Goal: Information Seeking & Learning: Learn about a topic

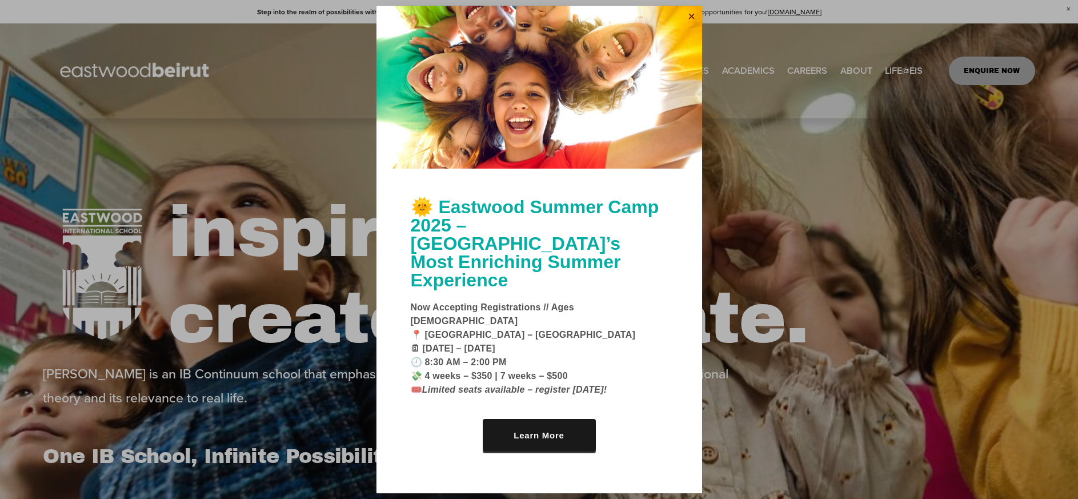
click at [691, 26] on link "Close" at bounding box center [691, 16] width 17 height 18
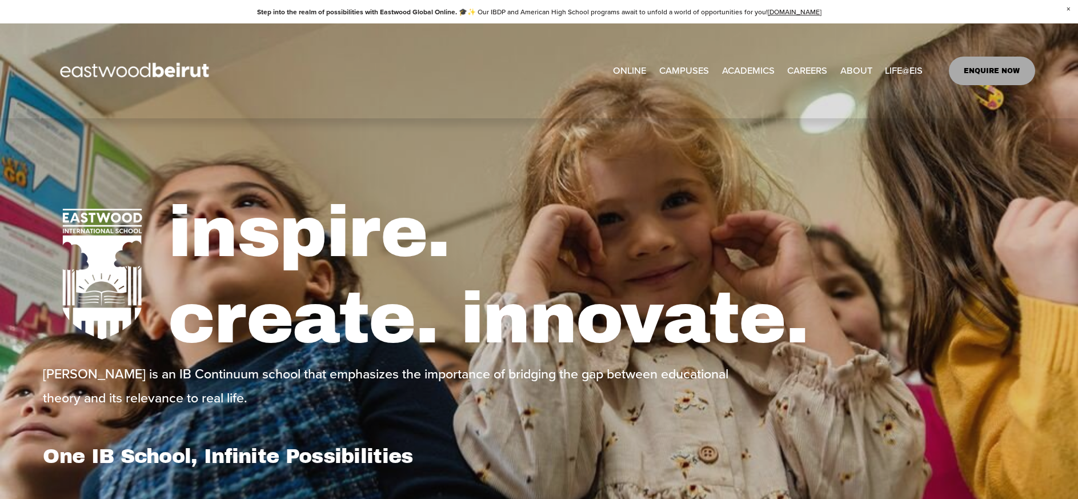
click at [628, 75] on link "ONLINE" at bounding box center [629, 70] width 33 height 19
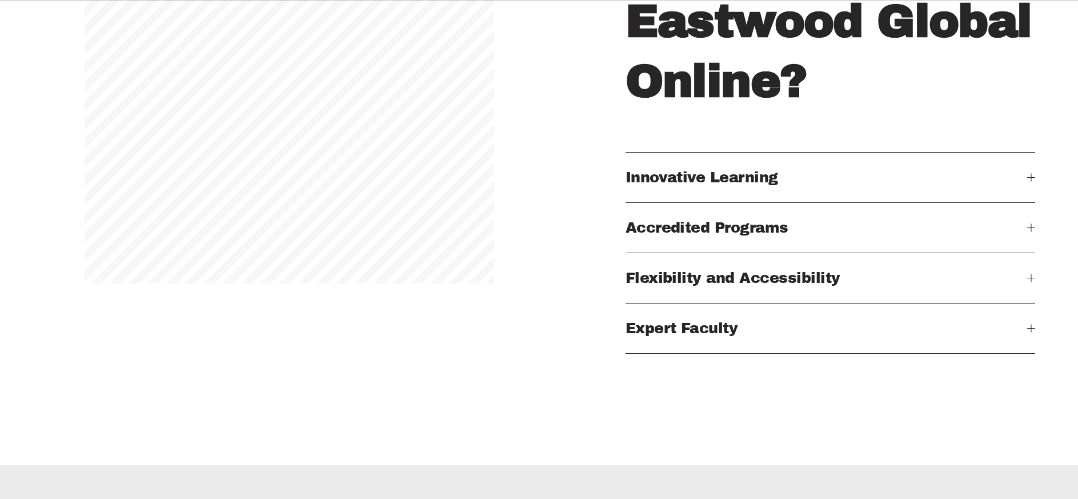
scroll to position [1428, 0]
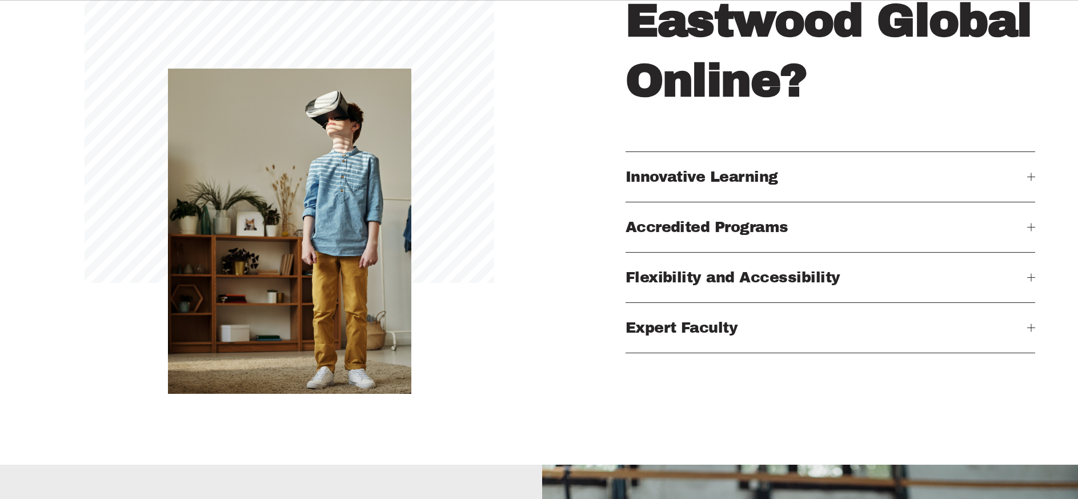
click at [677, 184] on span "Innovative Learning" at bounding box center [826, 176] width 402 height 15
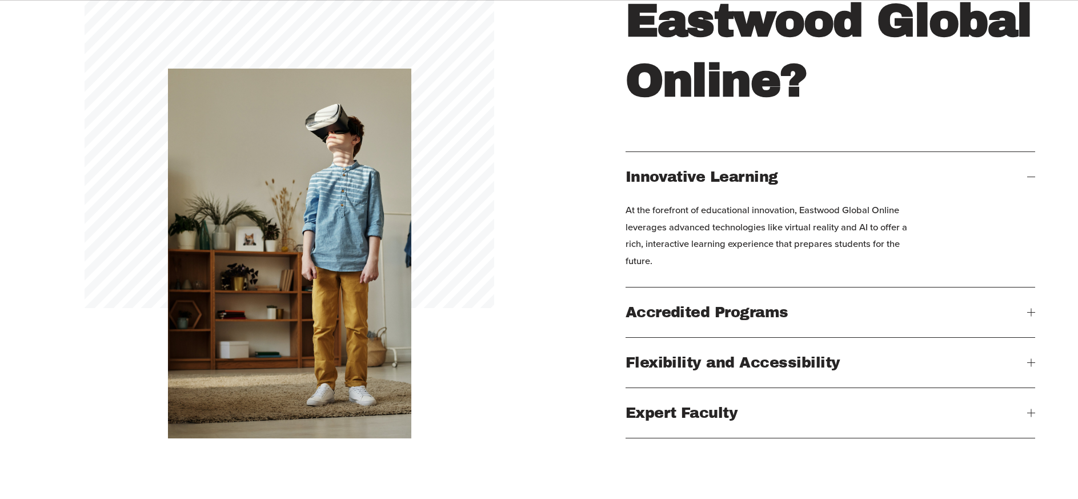
click at [643, 332] on button "Accredited Programs" at bounding box center [830, 312] width 410 height 50
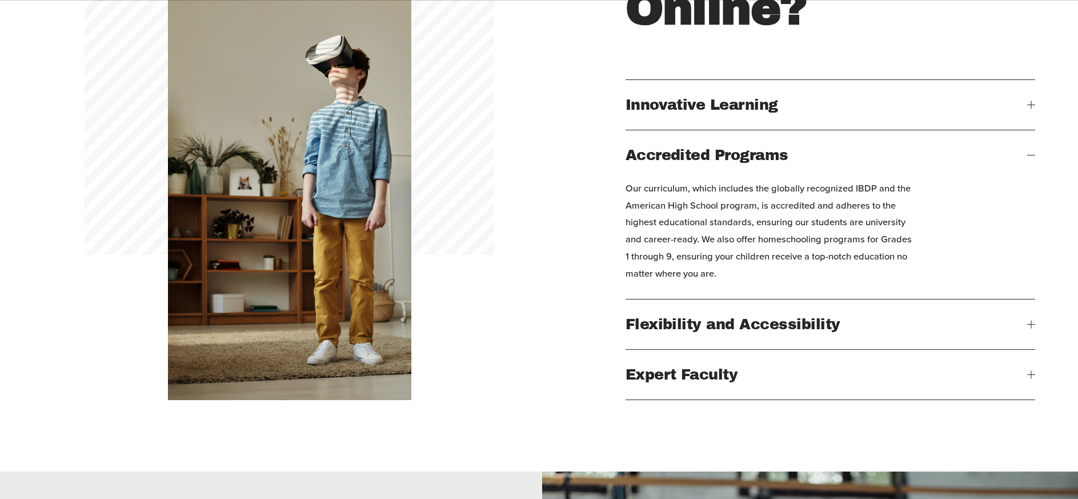
scroll to position [1554, 0]
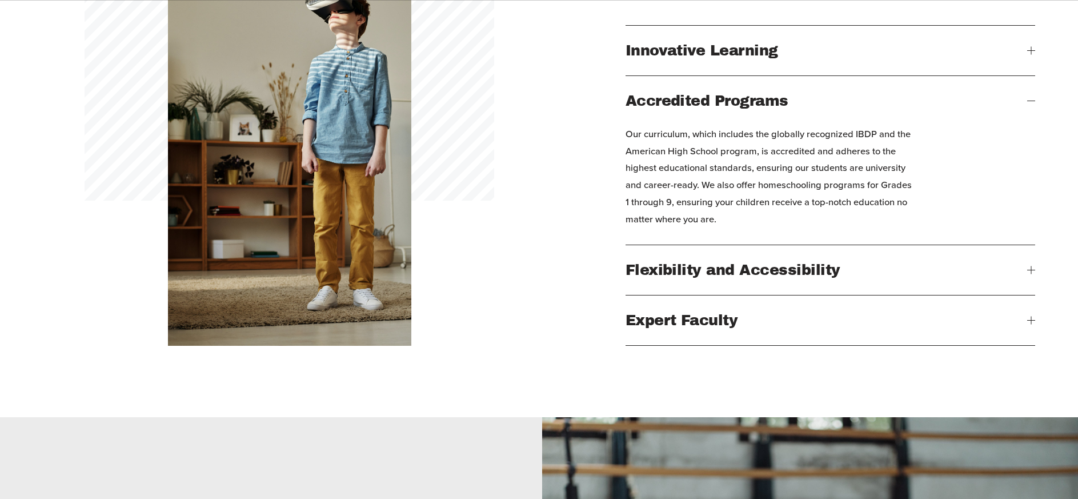
click at [673, 278] on span "Flexibility and Accessibility" at bounding box center [826, 269] width 402 height 15
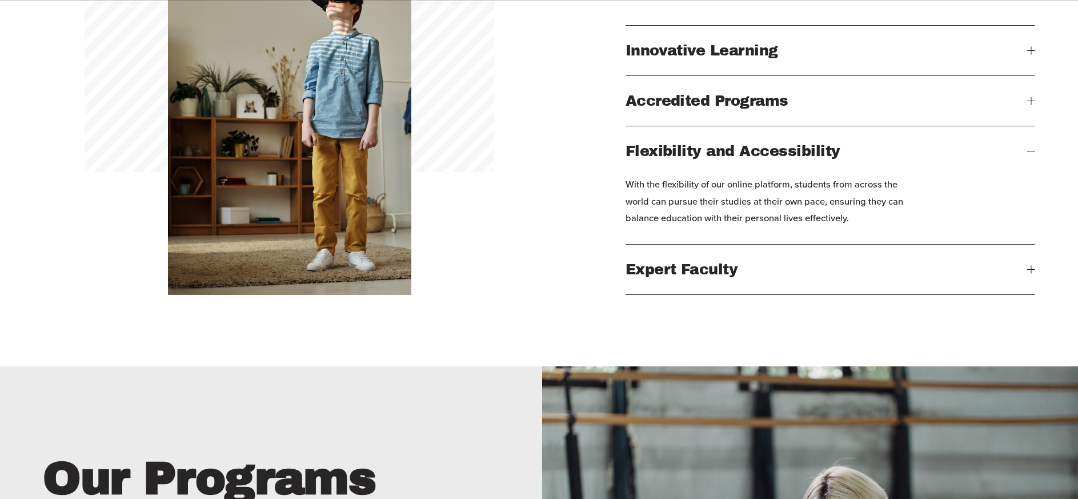
click at [672, 277] on span "Expert Faculty" at bounding box center [826, 269] width 402 height 15
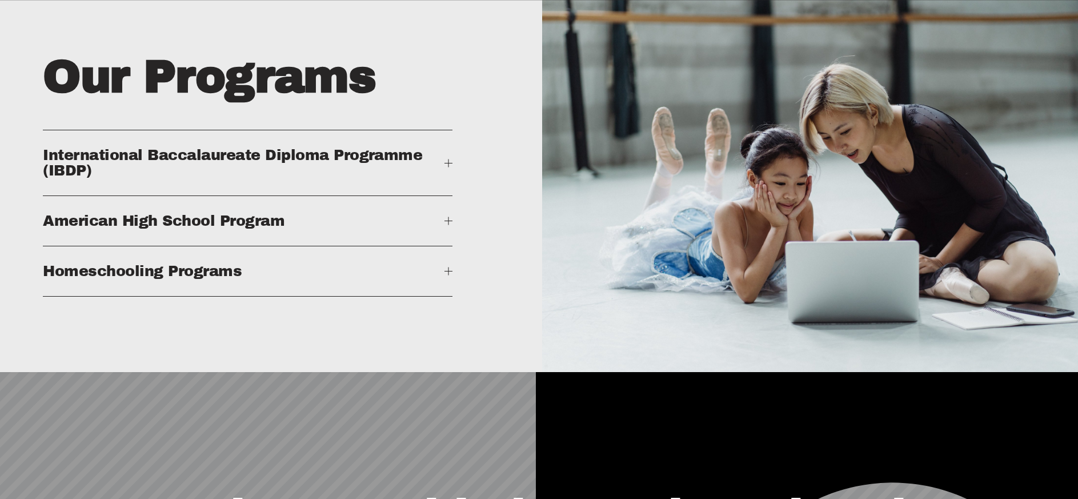
scroll to position [1976, 0]
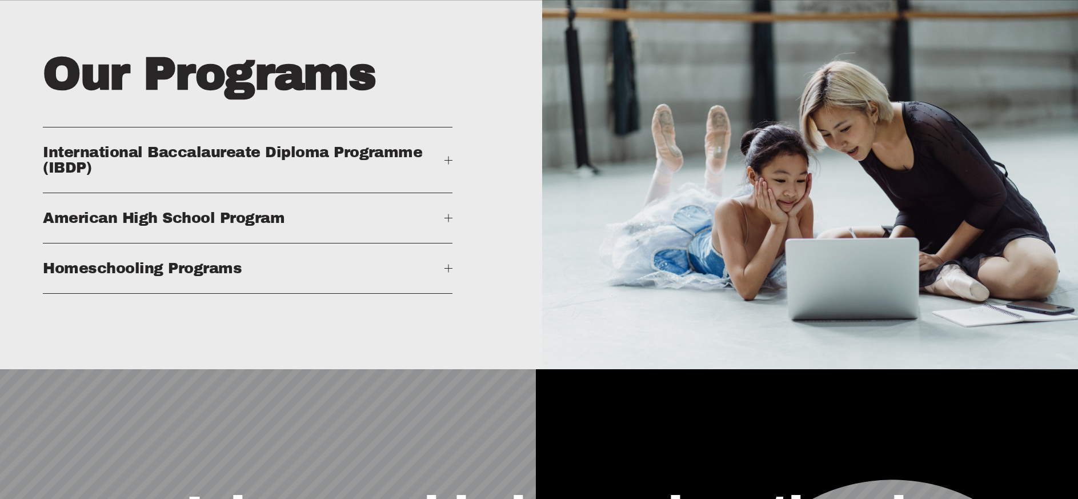
click at [430, 293] on button "Homeschooling Programs" at bounding box center [248, 268] width 410 height 50
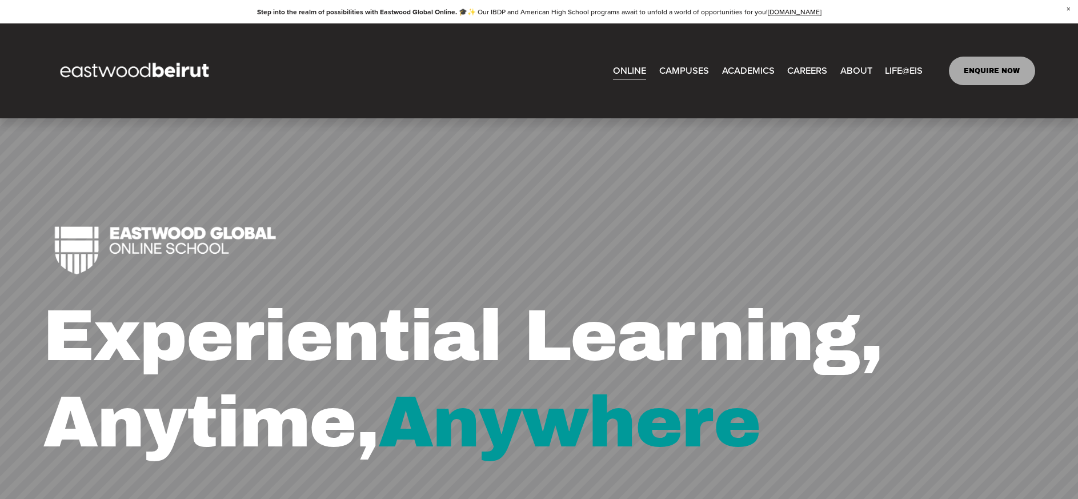
scroll to position [0, 0]
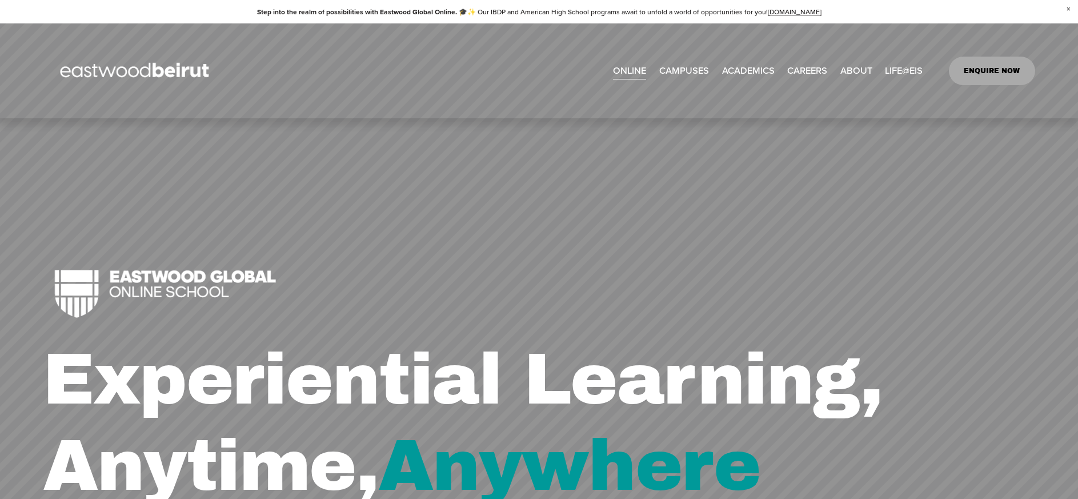
click at [0, 0] on span "Admissions" at bounding box center [0, 0] width 0 height 0
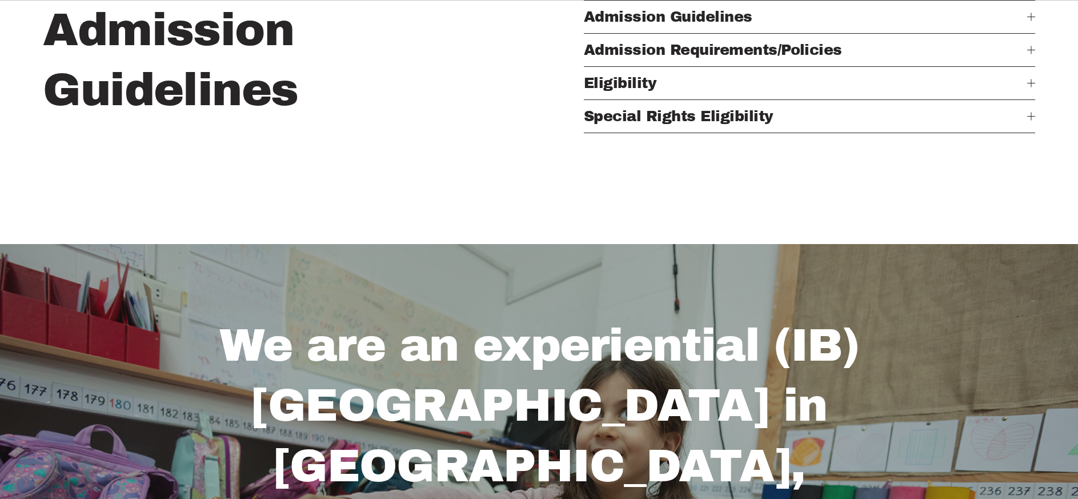
scroll to position [565, 0]
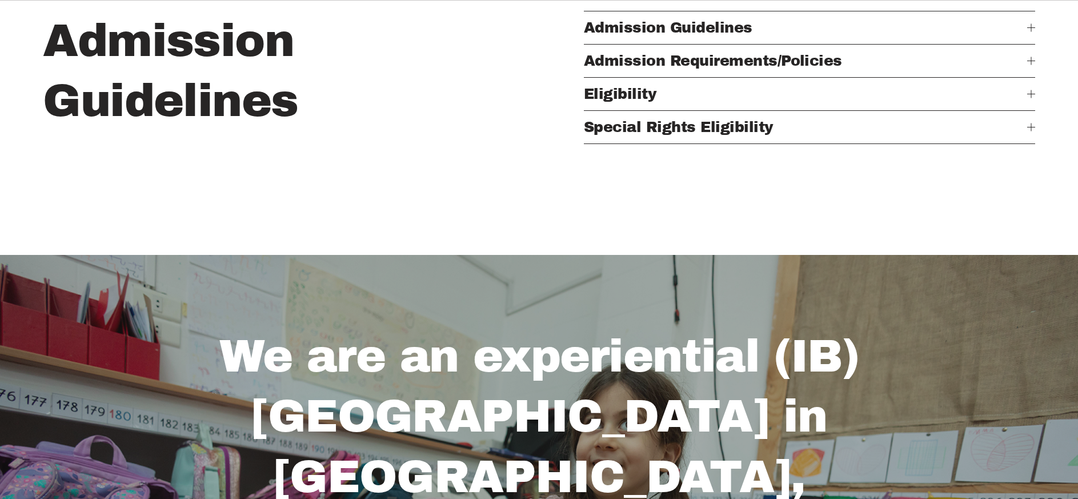
click at [682, 32] on span "Admission Guidelines" at bounding box center [805, 27] width 443 height 15
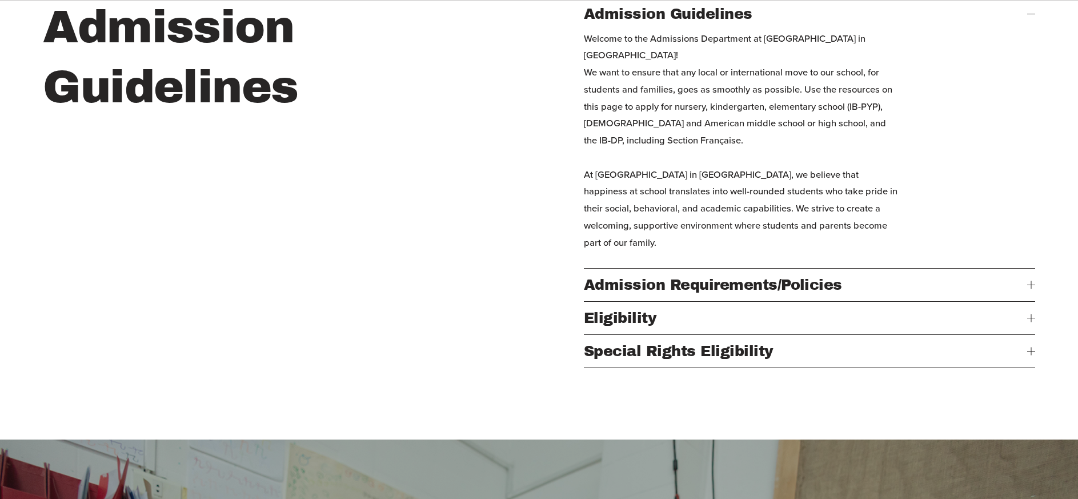
click at [685, 285] on span "Admission Requirements/Policies" at bounding box center [805, 284] width 443 height 15
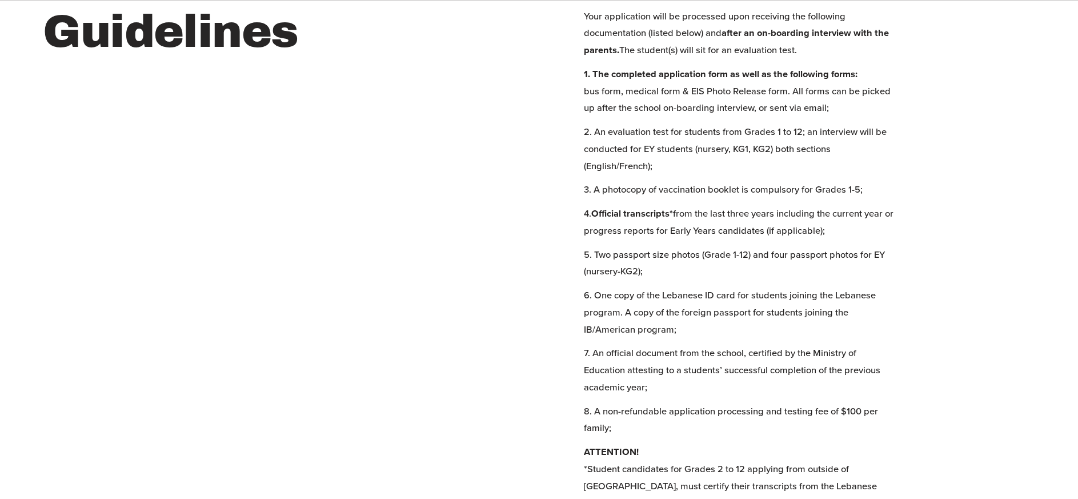
scroll to position [624, 0]
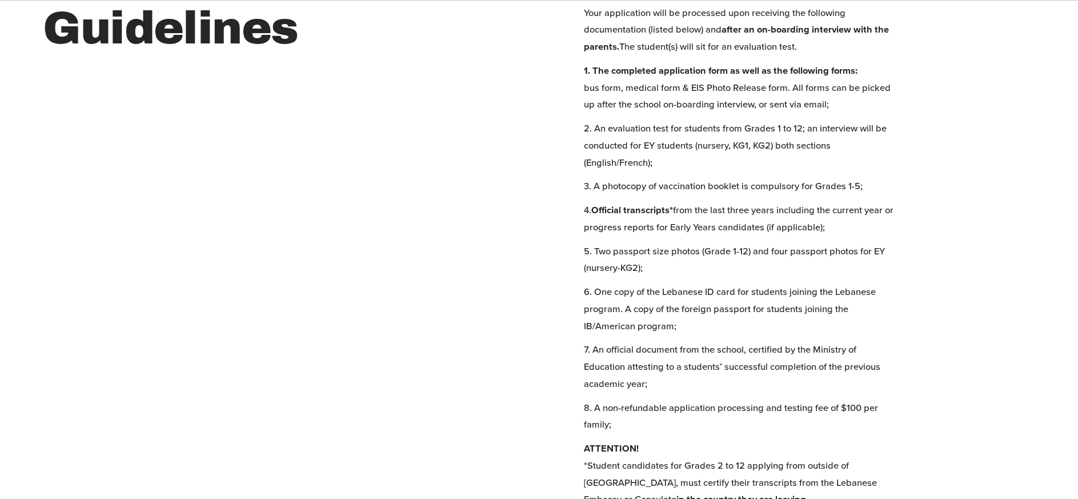
drag, startPoint x: 586, startPoint y: 212, endPoint x: 802, endPoint y: 241, distance: 217.8
click at [802, 241] on div "Your application will be processed upon receiving the following documentation (…" at bounding box center [742, 265] width 316 height 521
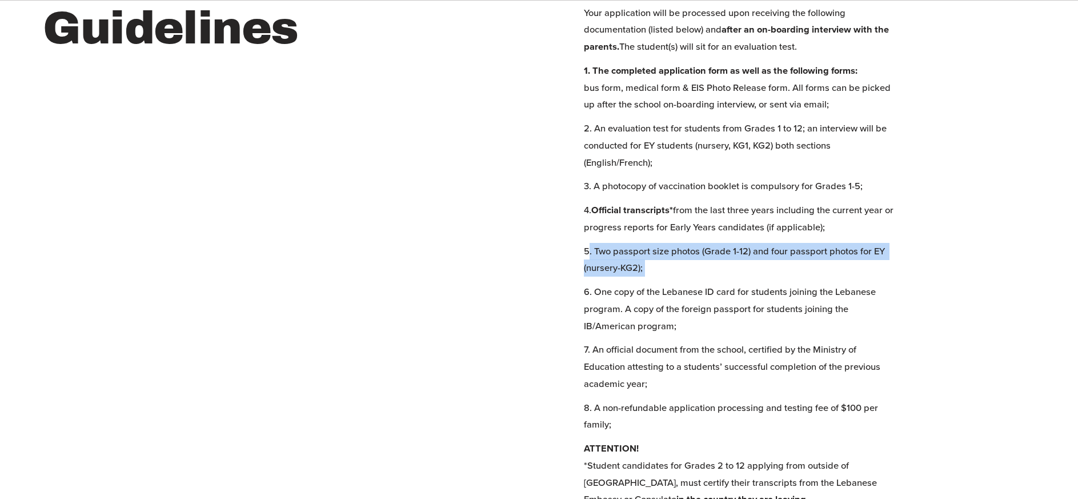
drag, startPoint x: 587, startPoint y: 254, endPoint x: 739, endPoint y: 286, distance: 155.3
click at [739, 286] on div "Your application will be processed upon receiving the following documentation (…" at bounding box center [742, 265] width 316 height 521
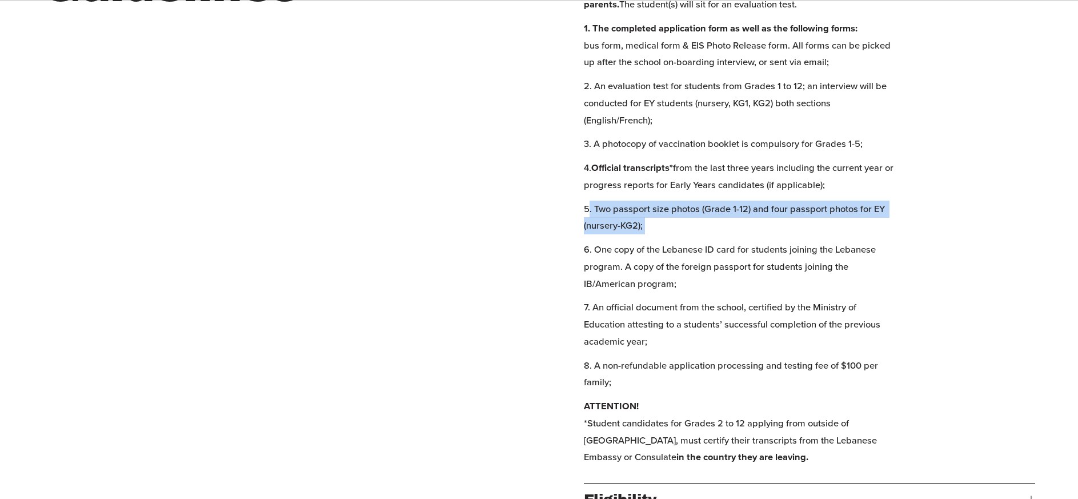
scroll to position [667, 0]
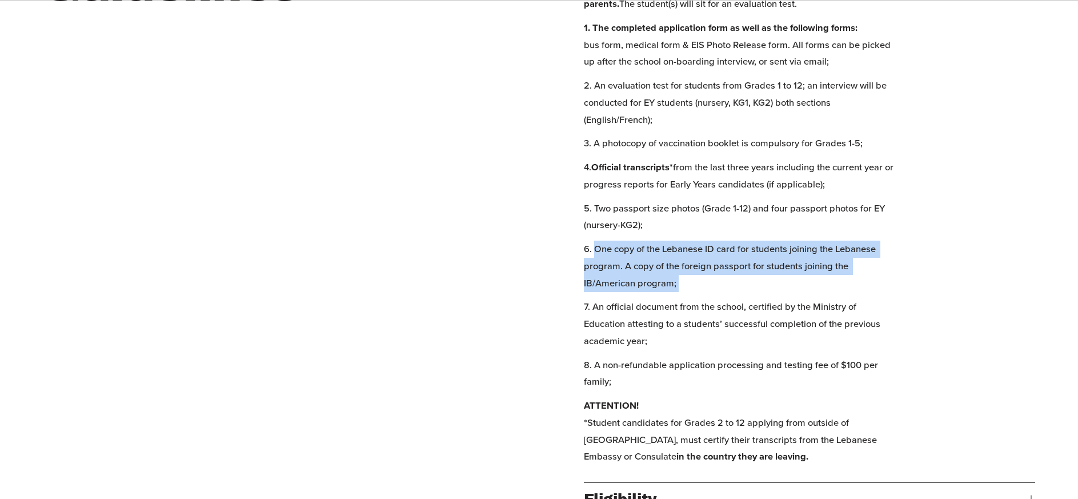
drag, startPoint x: 593, startPoint y: 253, endPoint x: 753, endPoint y: 301, distance: 167.5
click at [753, 301] on div "Your application will be processed upon receiving the following documentation (…" at bounding box center [742, 222] width 316 height 521
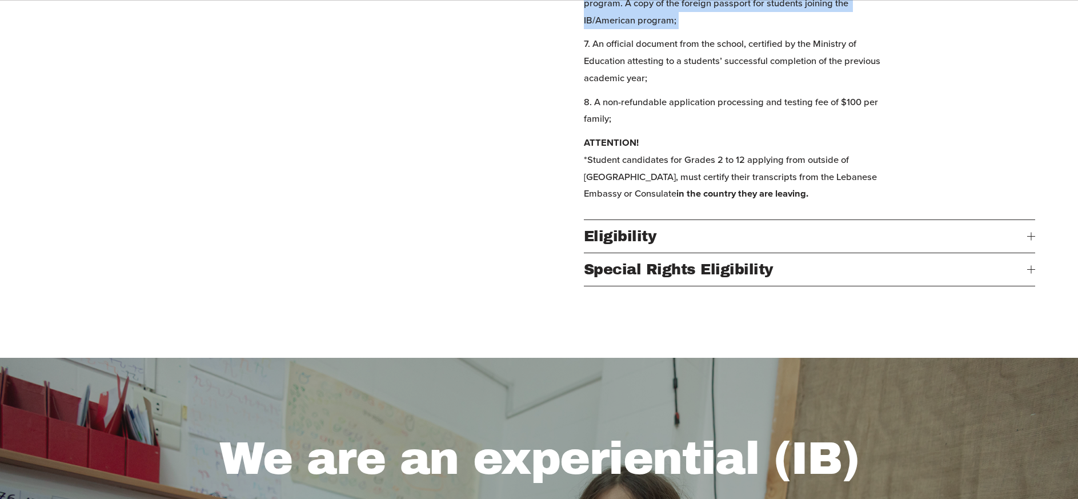
scroll to position [932, 0]
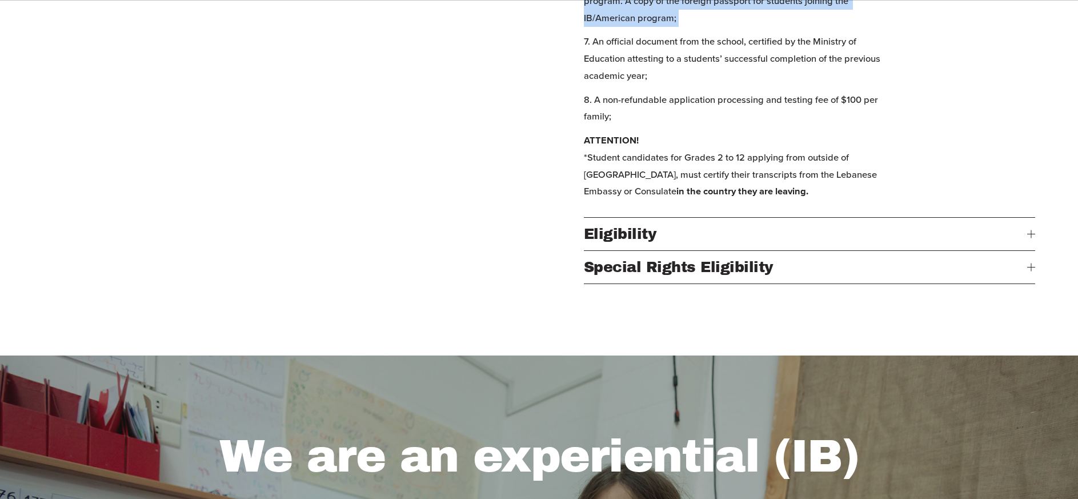
click at [718, 236] on span "Eligibility" at bounding box center [805, 233] width 443 height 15
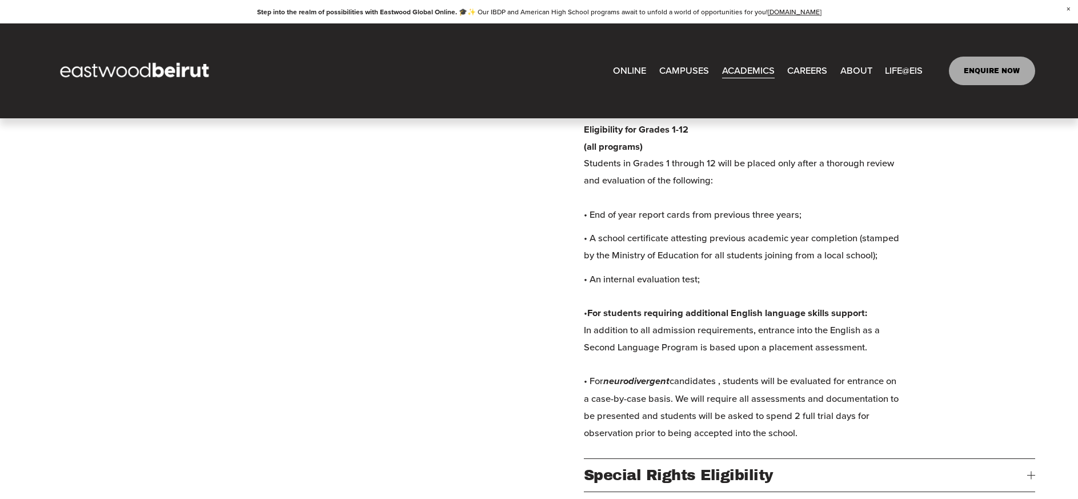
scroll to position [514, 0]
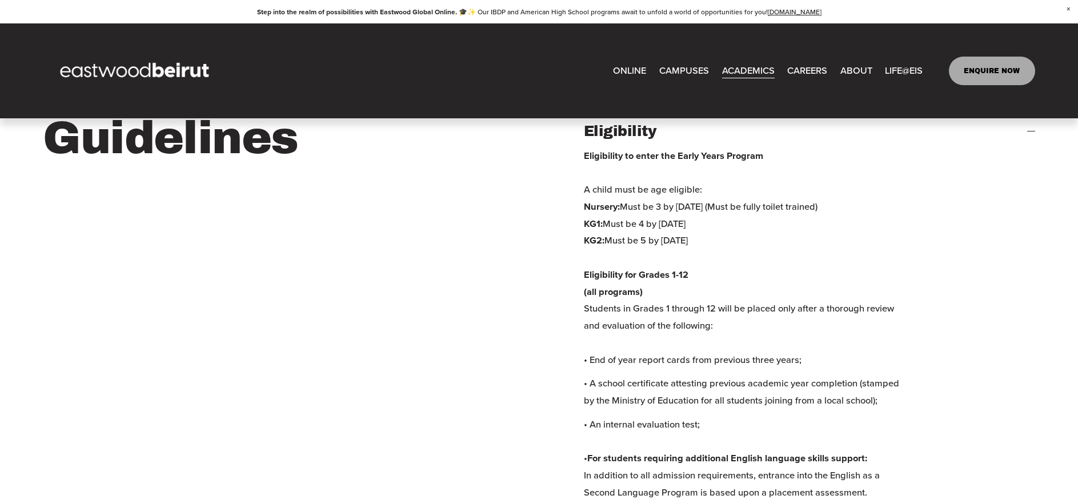
drag, startPoint x: 628, startPoint y: 194, endPoint x: 885, endPoint y: 212, distance: 258.3
click at [885, 212] on p "Eligibility to enter the Early Years Program A child must be age eligible: Nurs…" at bounding box center [742, 257] width 316 height 221
drag, startPoint x: 582, startPoint y: 230, endPoint x: 735, endPoint y: 231, distance: 153.1
click at [735, 231] on div "Admission Guidelines Admission Guidelines Welcome to the Admissions Department …" at bounding box center [539, 342] width 1078 height 589
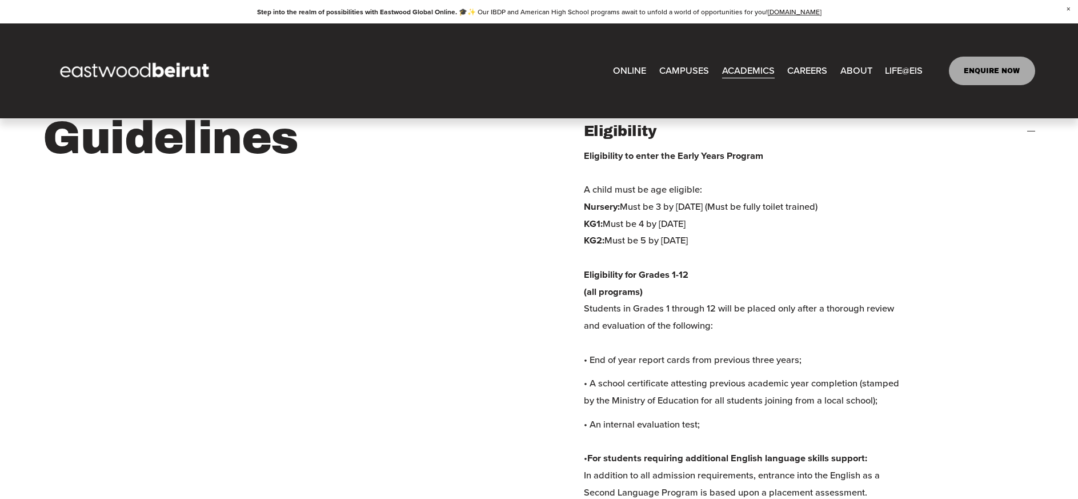
drag, startPoint x: 586, startPoint y: 247, endPoint x: 736, endPoint y: 246, distance: 149.7
click at [736, 246] on p "Eligibility to enter the Early Years Program A child must be age eligible: Nurs…" at bounding box center [742, 257] width 316 height 221
drag, startPoint x: 585, startPoint y: 244, endPoint x: 732, endPoint y: 252, distance: 147.0
click at [732, 252] on p "Eligibility to enter the Early Years Program A child must be age eligible: Nurs…" at bounding box center [742, 257] width 316 height 221
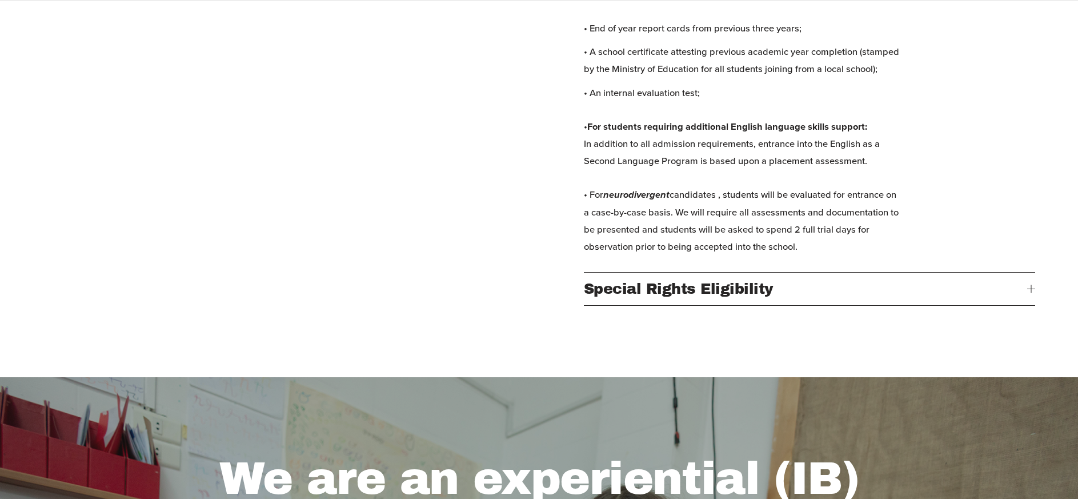
scroll to position [910, 0]
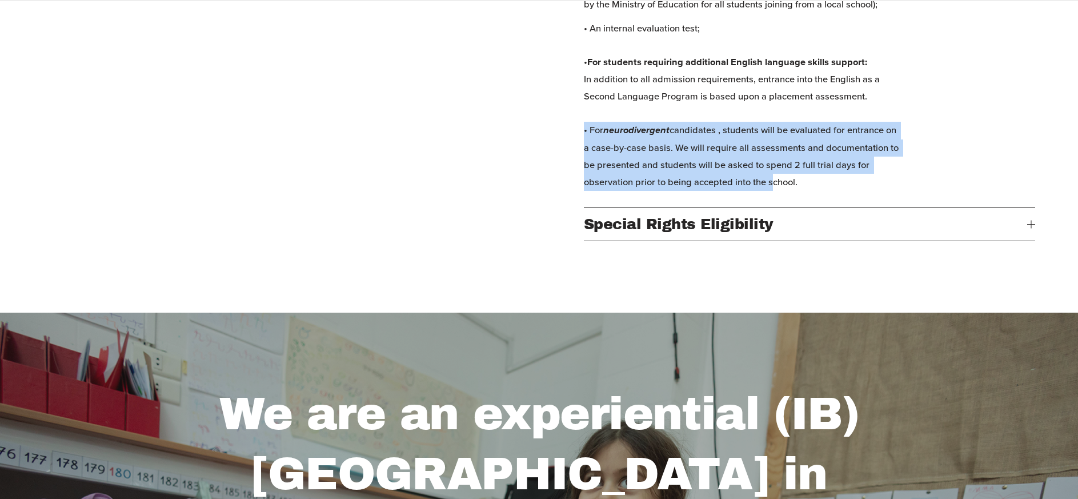
drag, startPoint x: 581, startPoint y: 151, endPoint x: 825, endPoint y: 207, distance: 250.2
click at [825, 191] on p "• An internal evaluation test; • For students requiring additional English lang…" at bounding box center [742, 105] width 316 height 171
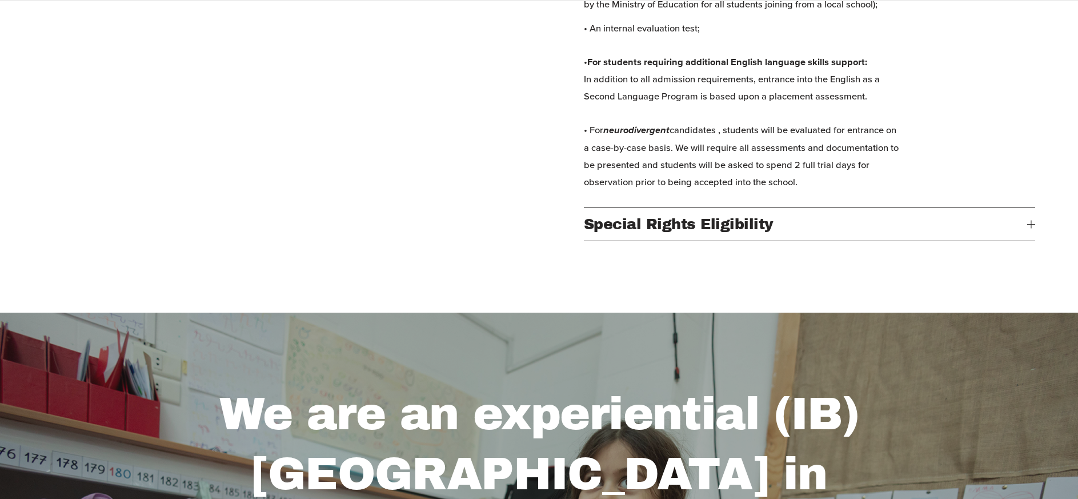
click at [765, 232] on span "Special Rights Eligibility" at bounding box center [805, 223] width 443 height 15
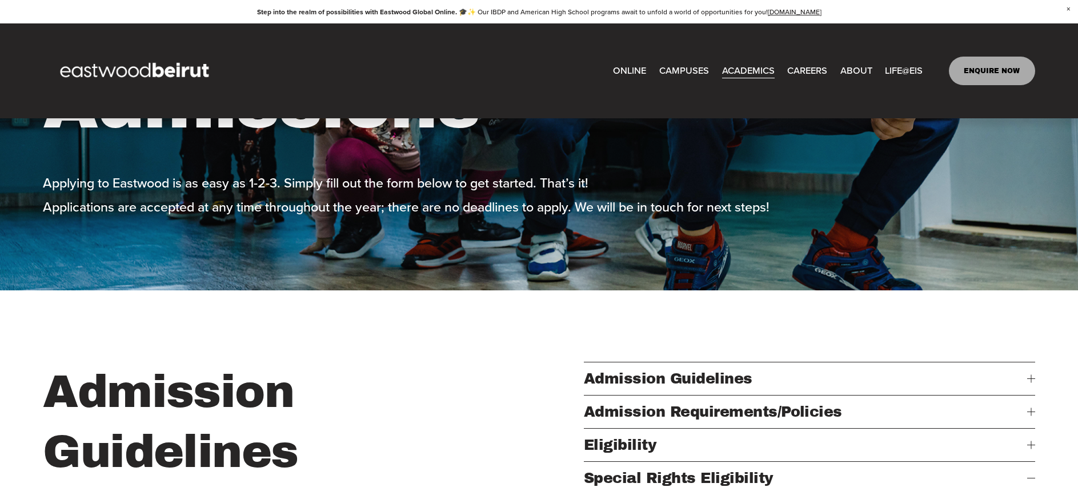
scroll to position [0, 0]
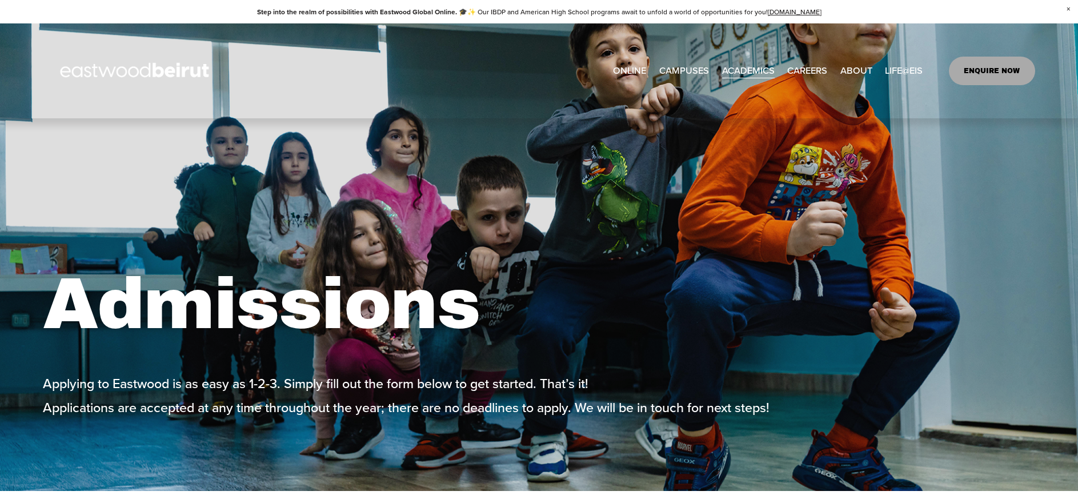
click at [809, 67] on link "CAREERS" at bounding box center [807, 70] width 40 height 19
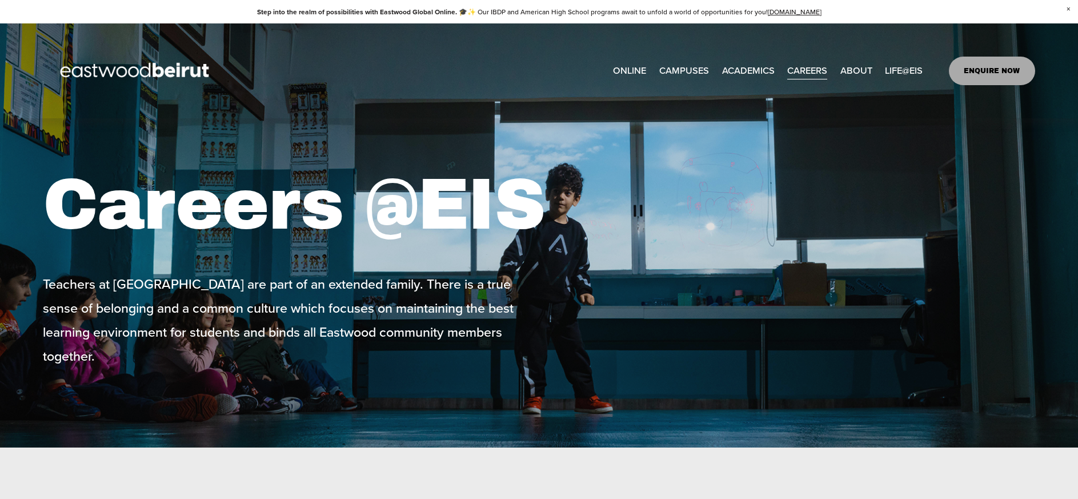
click at [765, 69] on span "ACADEMICS" at bounding box center [748, 70] width 53 height 17
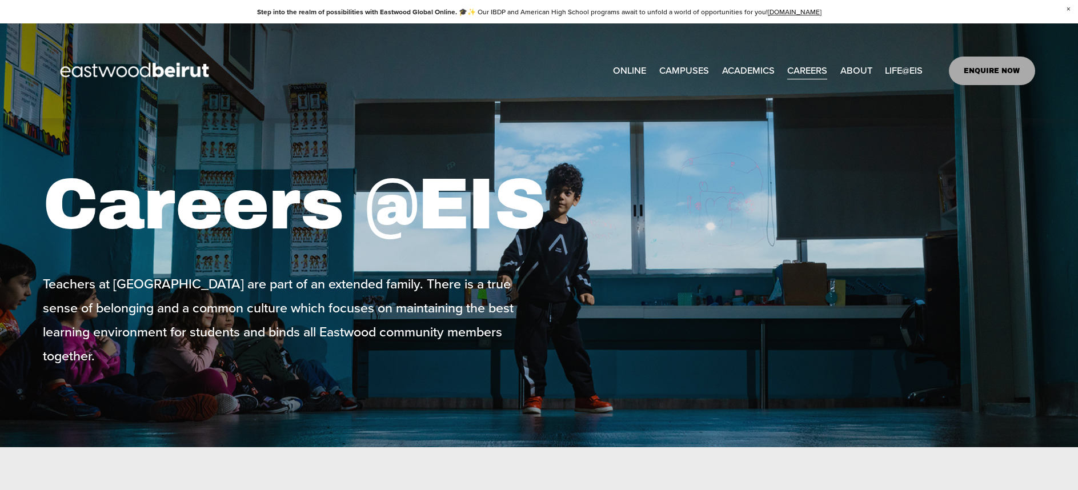
click at [0, 0] on span "Tuition & Financial Aid" at bounding box center [0, 0] width 0 height 0
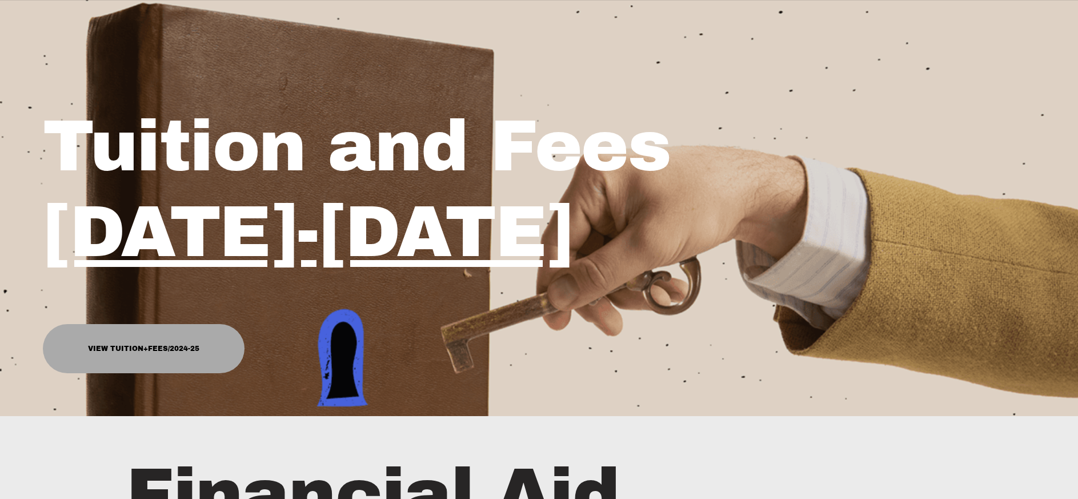
scroll to position [176, 0]
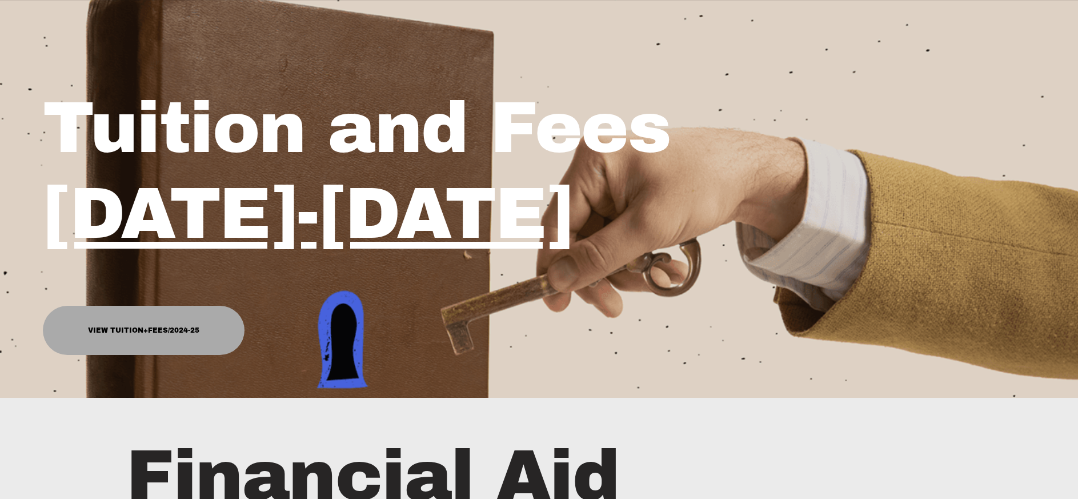
click at [205, 342] on link "View Tuition+Fees/2024-25" at bounding box center [144, 330] width 202 height 49
